Goal: Information Seeking & Learning: Learn about a topic

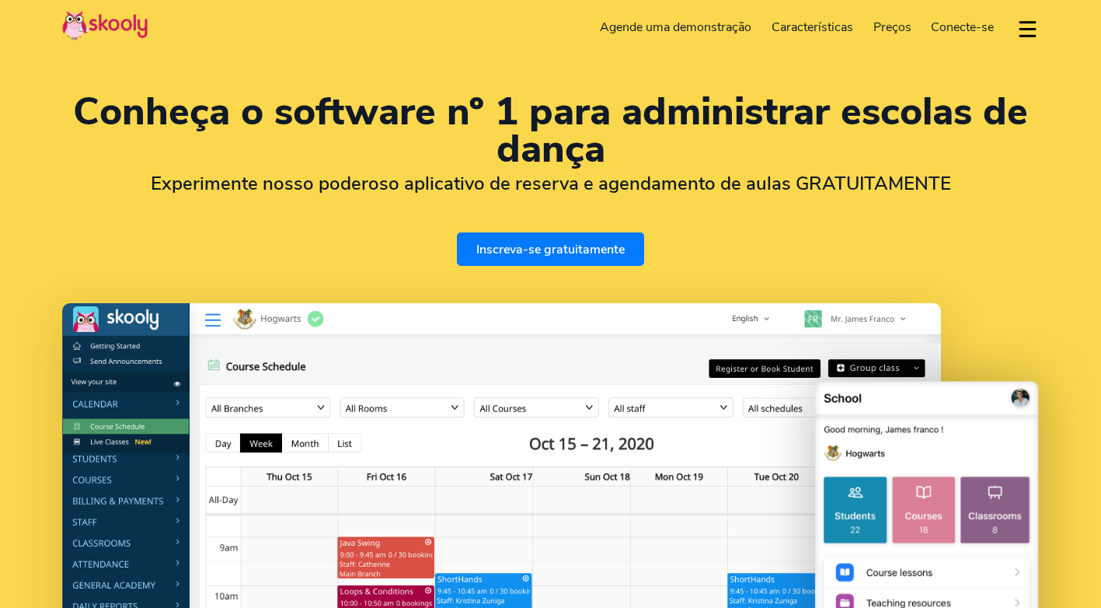
select select "pt"
select select "55"
select select "[GEOGRAPHIC_DATA]"
select select "America/Rio_Branco"
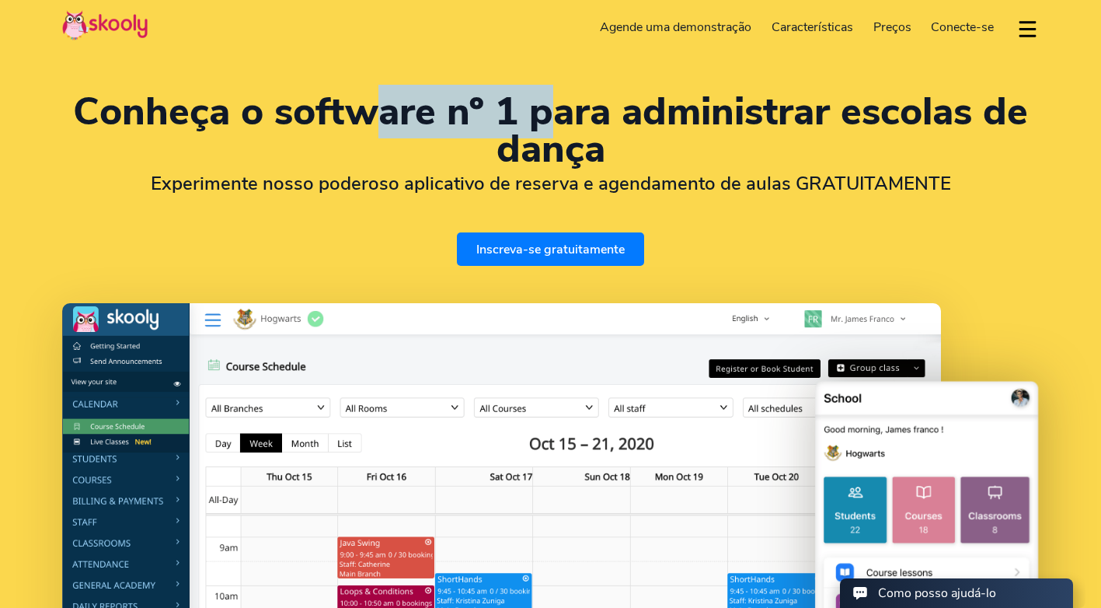
drag, startPoint x: 385, startPoint y: 105, endPoint x: 565, endPoint y: 103, distance: 180.3
click at [565, 103] on h1 "Conheça o software nº 1 para administrar escolas de dança" at bounding box center [550, 130] width 977 height 75
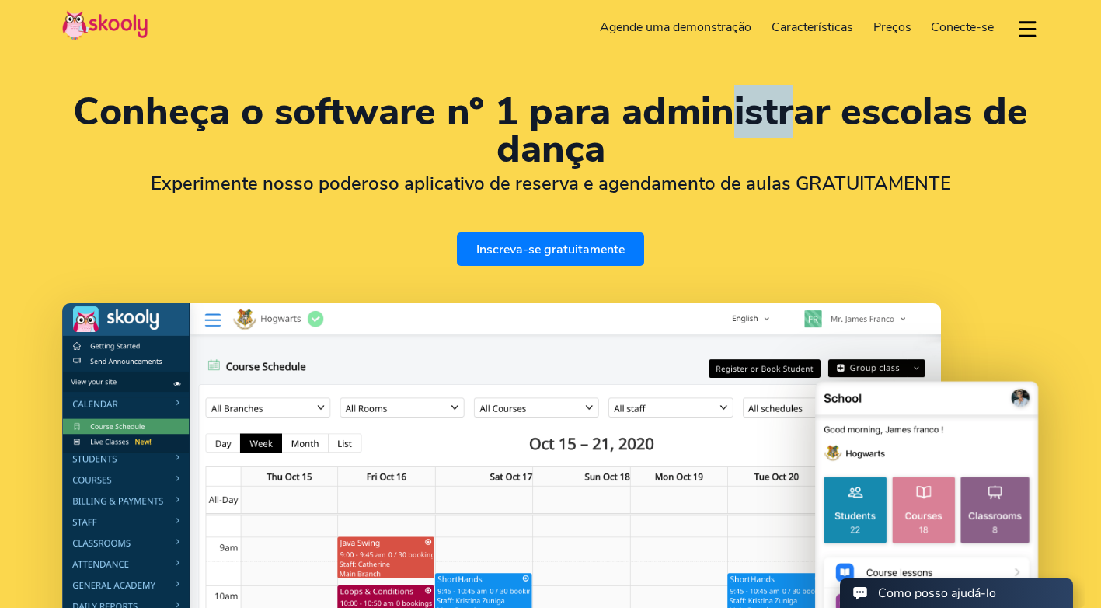
drag, startPoint x: 565, startPoint y: 103, endPoint x: 844, endPoint y: 121, distance: 279.6
click at [844, 121] on h1 "Conheça o software nº 1 para administrar escolas de dança" at bounding box center [550, 130] width 977 height 75
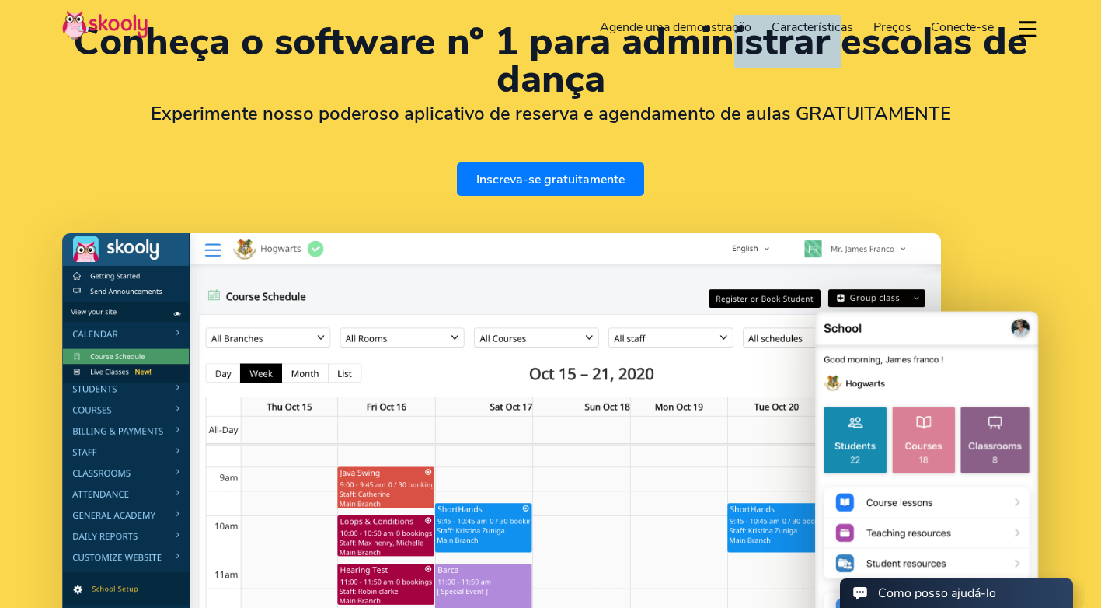
scroll to position [155, 0]
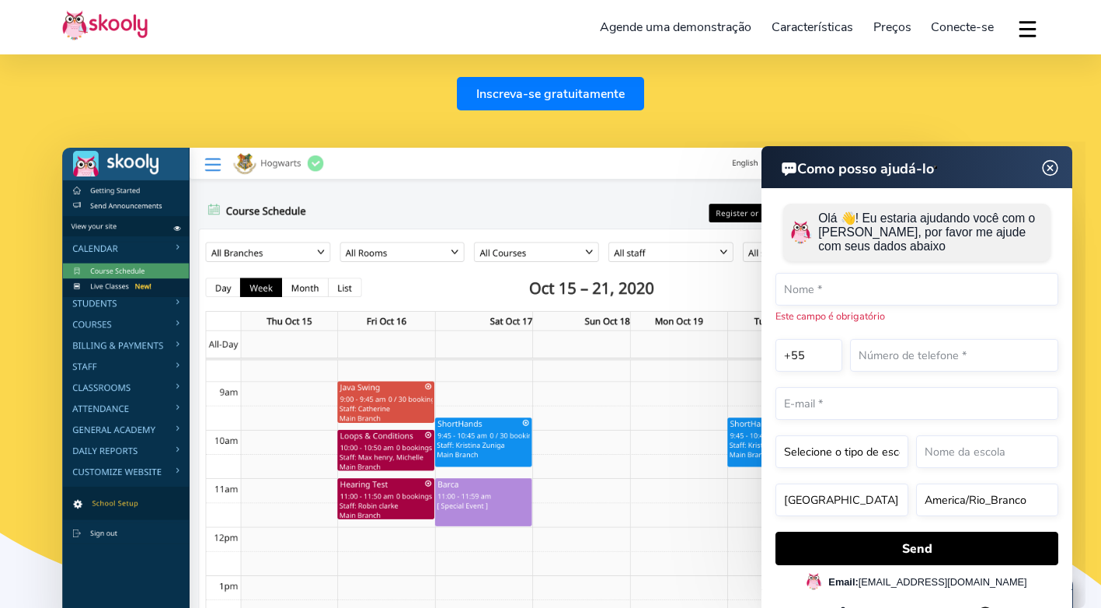
click at [1051, 169] on img at bounding box center [1051, 168] width 30 height 19
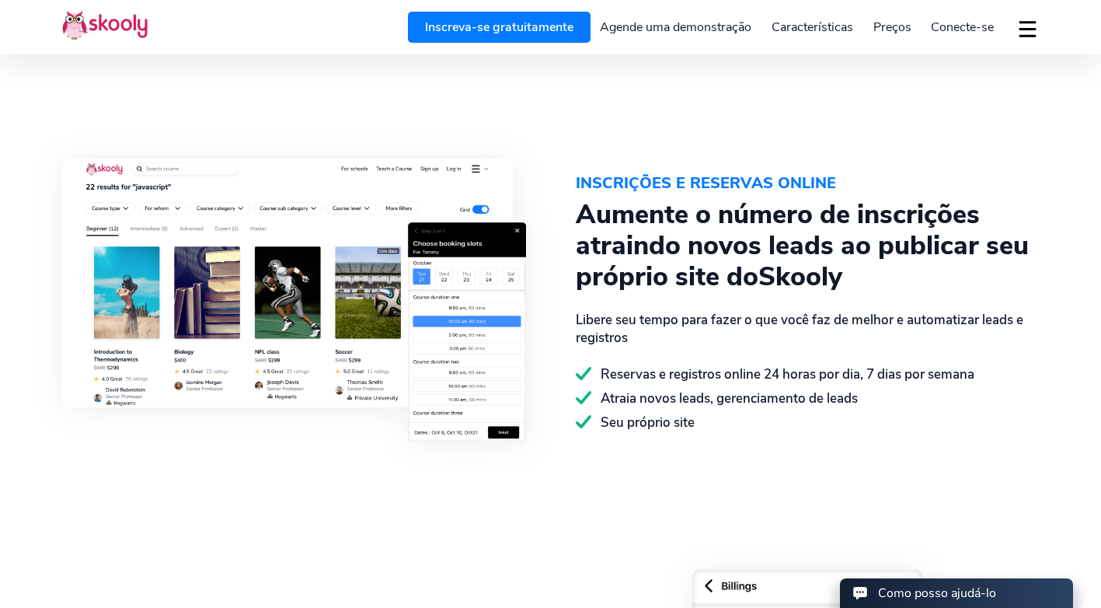
scroll to position [1865, 0]
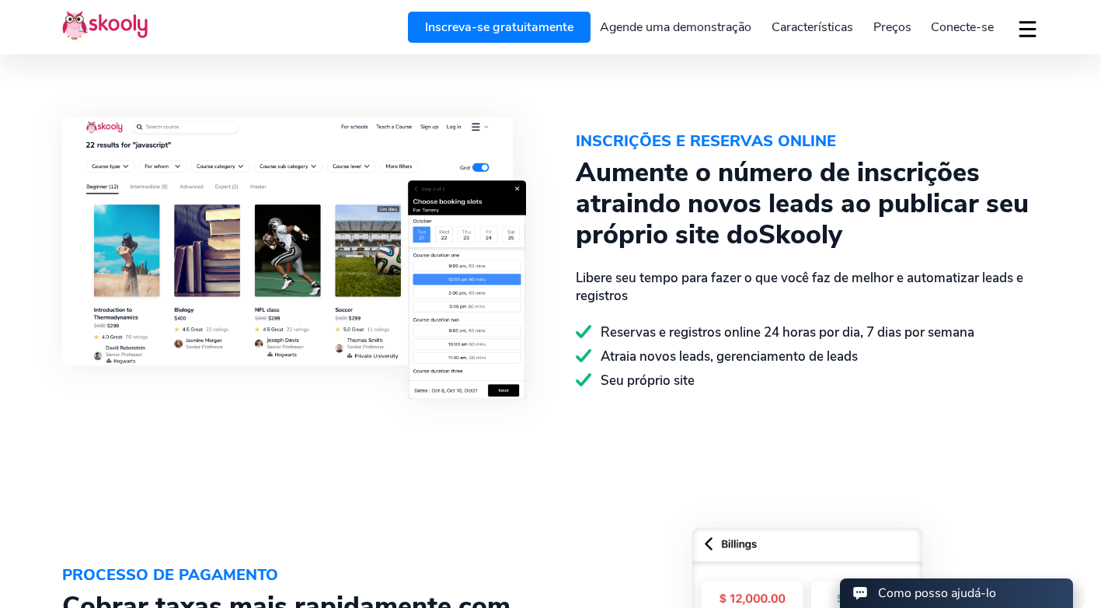
click at [892, 33] on span "Preços" at bounding box center [893, 27] width 38 height 17
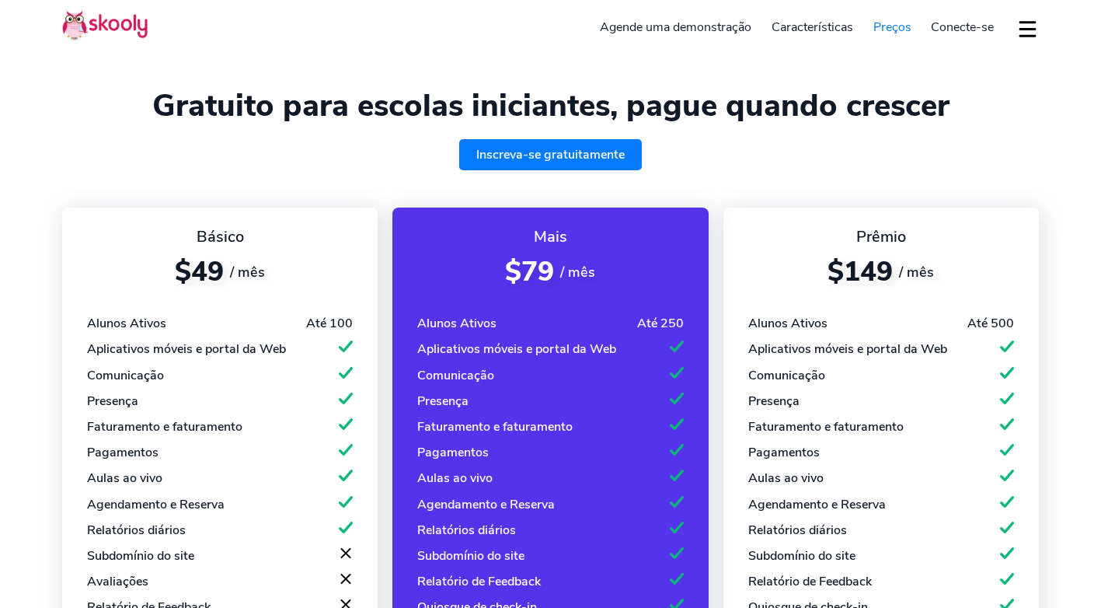
select select "pt"
select select "55"
select select "[GEOGRAPHIC_DATA]"
select select "America/Rio_Branco"
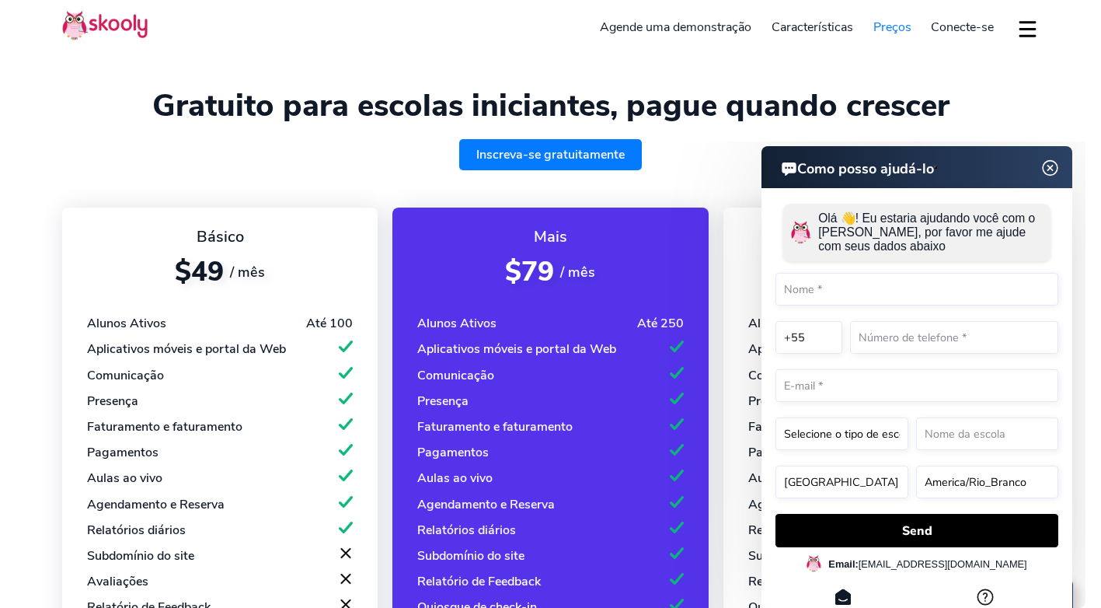
click at [1050, 166] on img at bounding box center [1051, 168] width 30 height 19
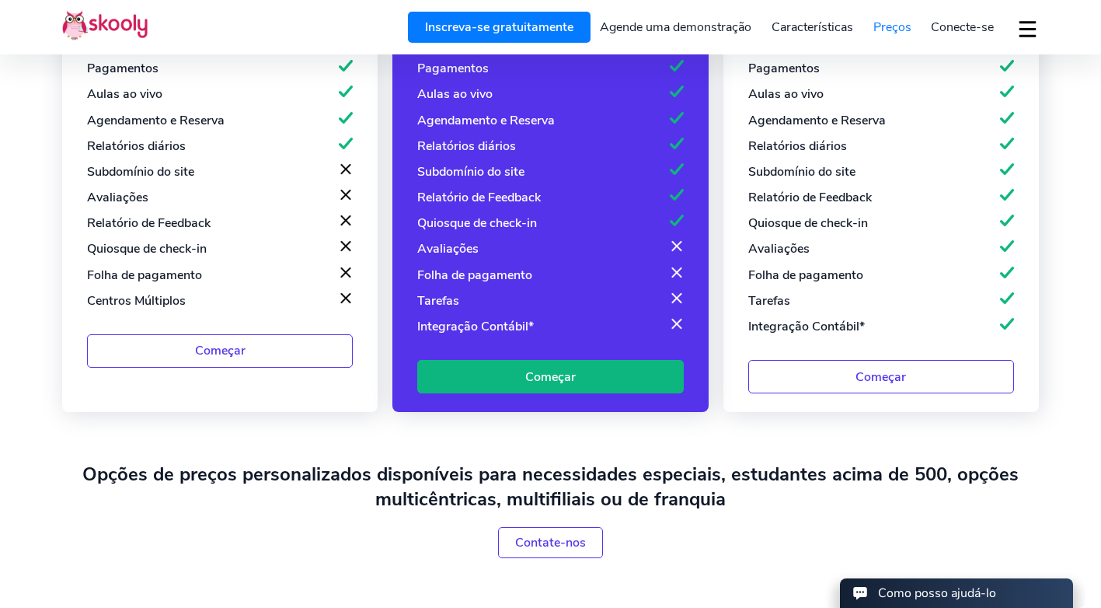
scroll to position [389, 0]
